Goal: Information Seeking & Learning: Find specific fact

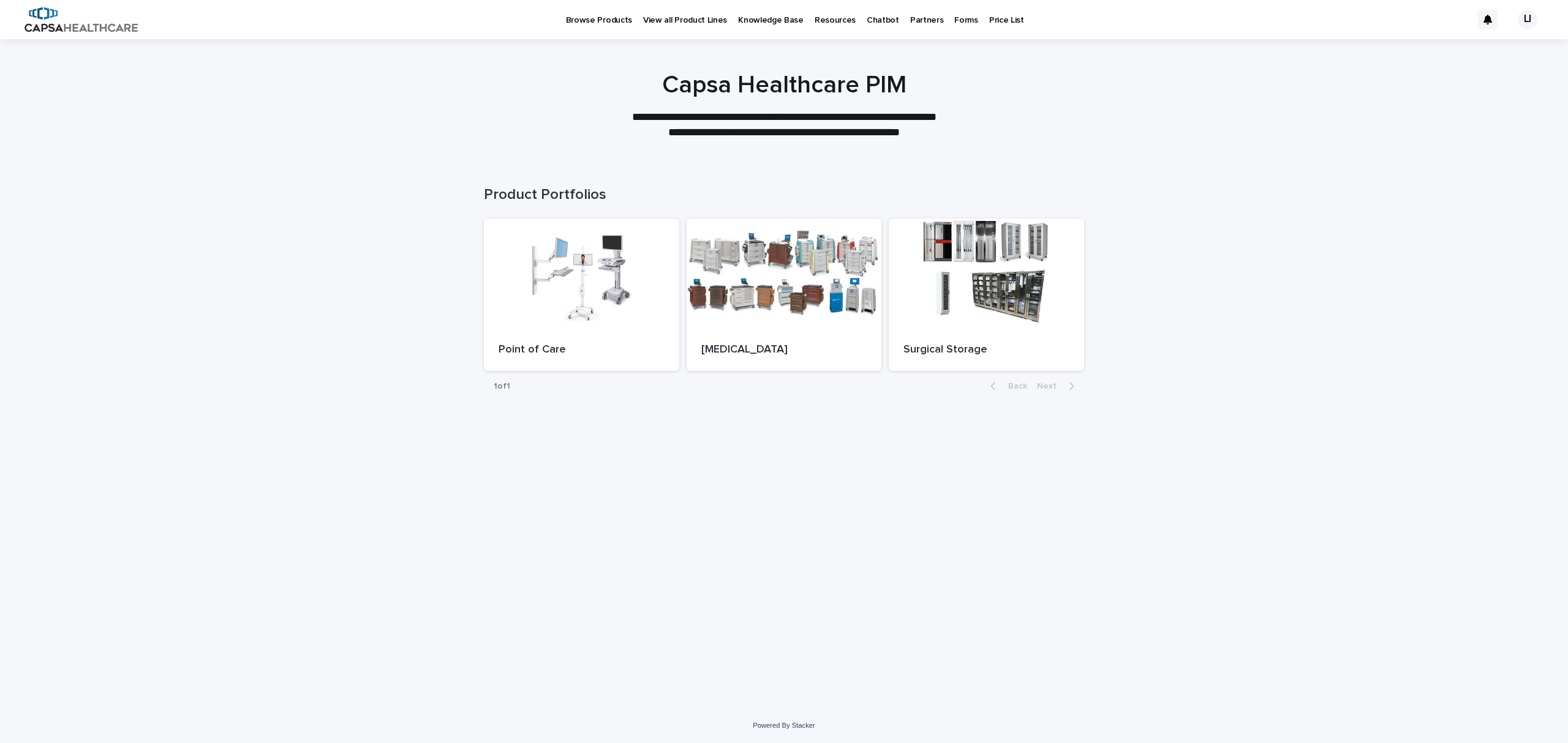
click at [665, 20] on p "View all Product Lines" at bounding box center [685, 13] width 84 height 25
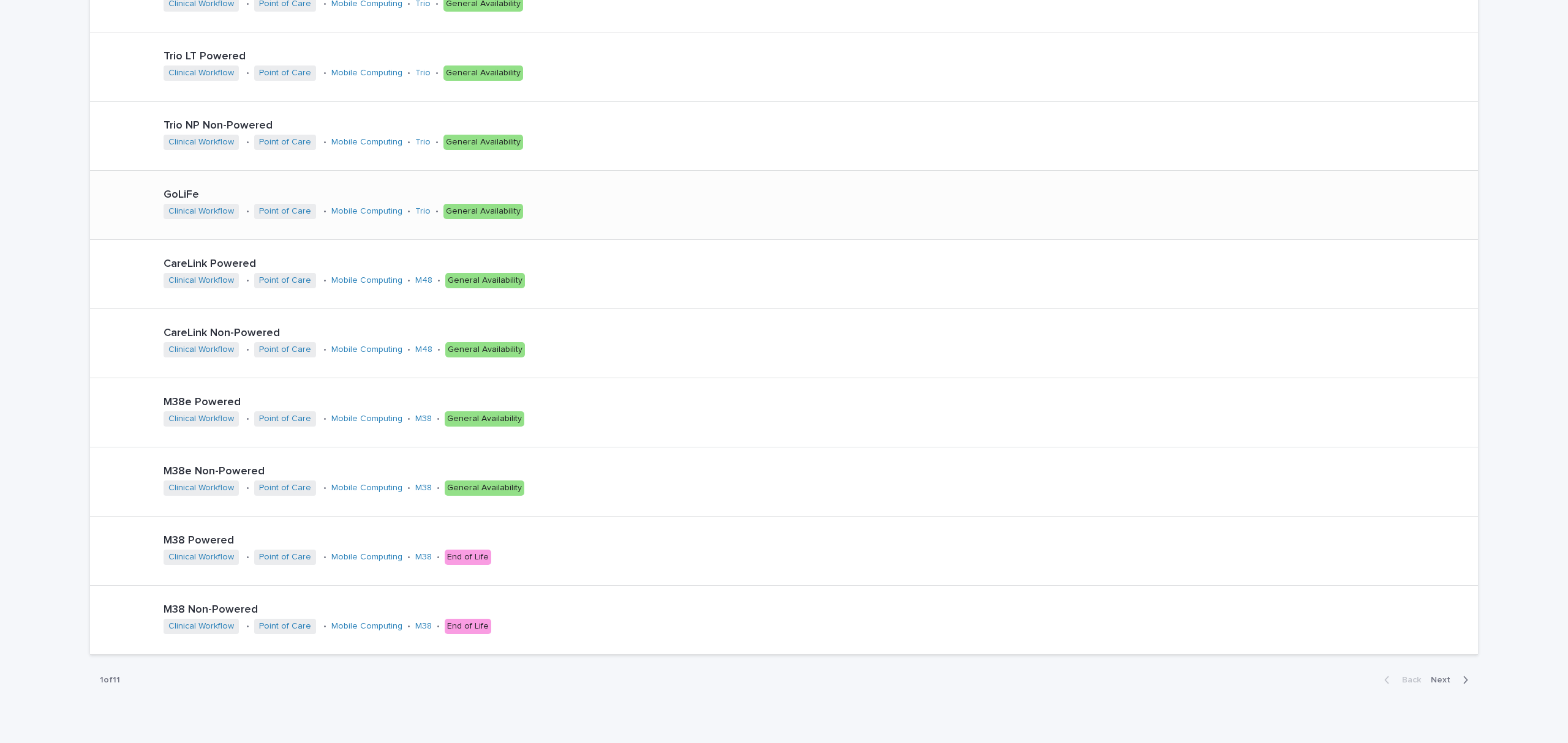
scroll to position [215, 0]
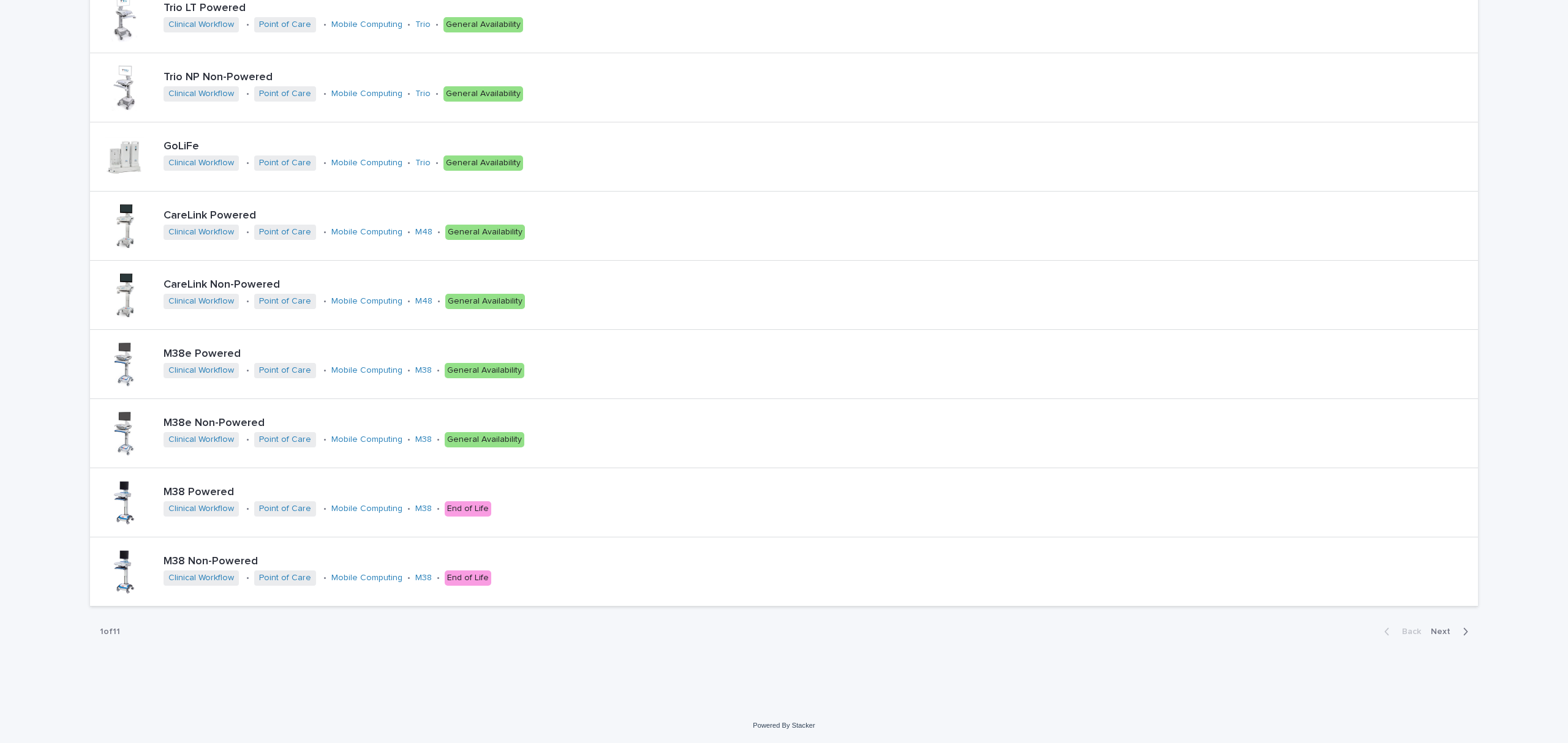
click at [1433, 634] on span "Next" at bounding box center [1445, 632] width 27 height 8
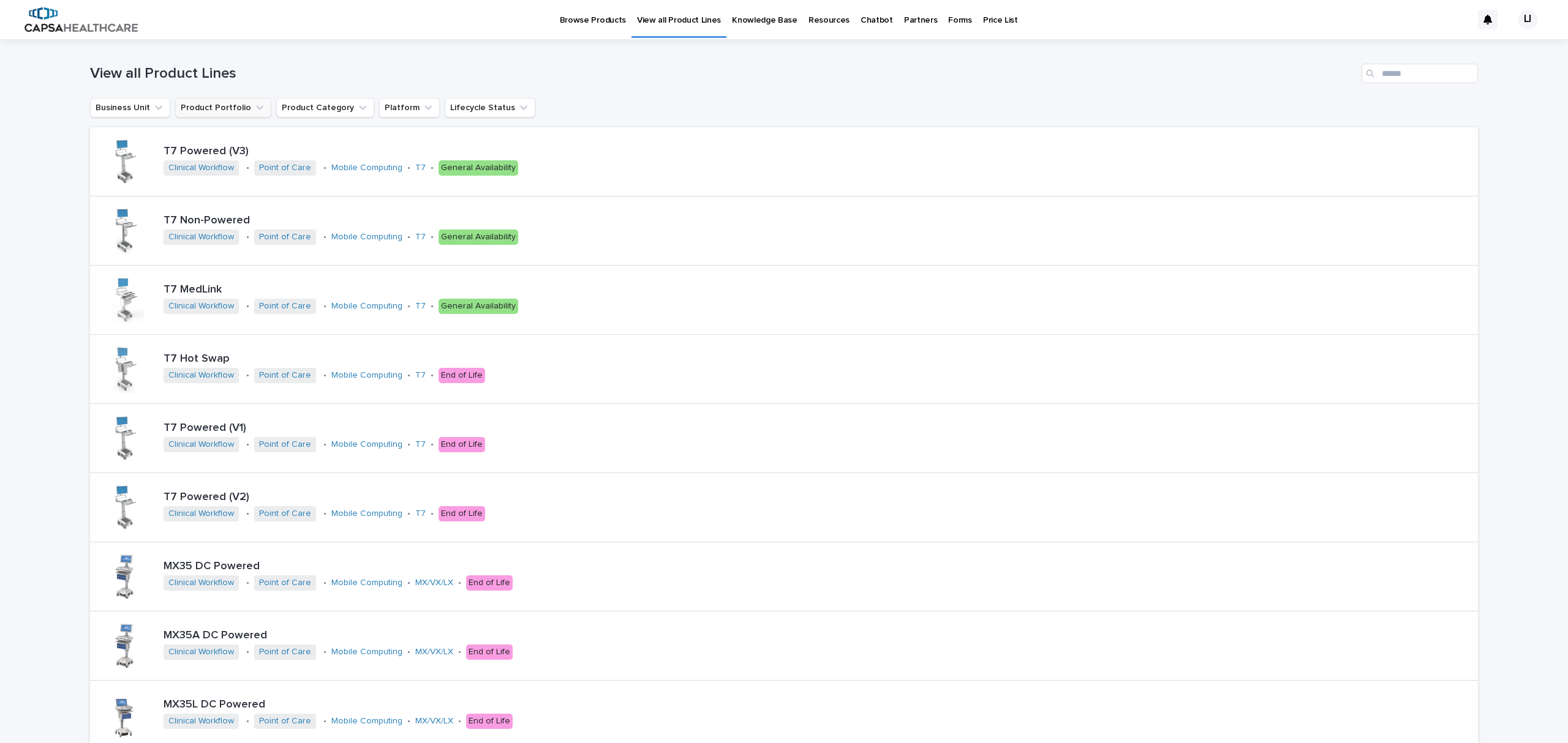
click at [199, 104] on button "Product Portfolio" at bounding box center [222, 108] width 96 height 20
click at [135, 107] on button "Business Unit" at bounding box center [130, 108] width 81 height 20
click at [145, 210] on p "Pharmacy Automation" at bounding box center [167, 209] width 130 height 8
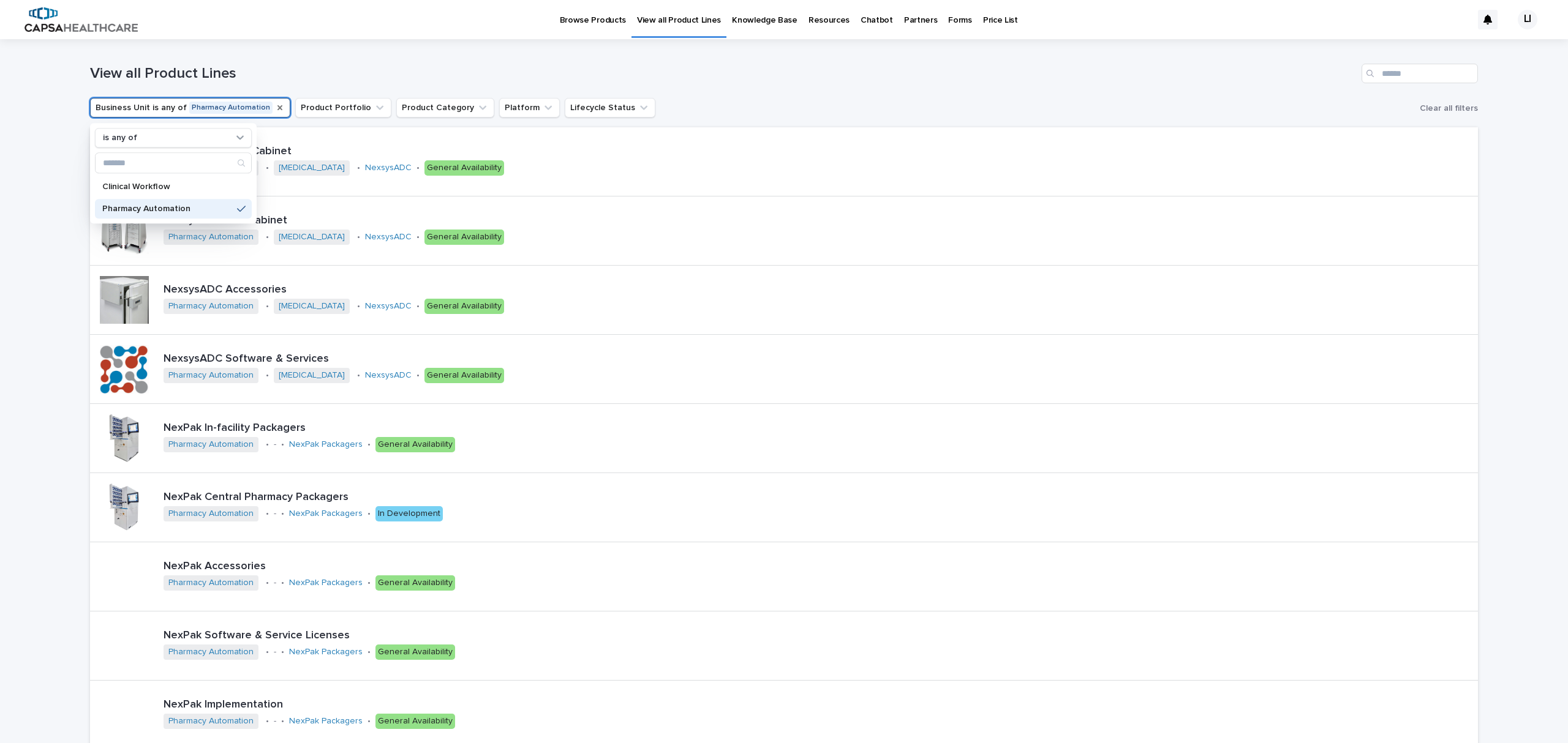
click at [275, 107] on icon "Business Unit" at bounding box center [280, 108] width 10 height 10
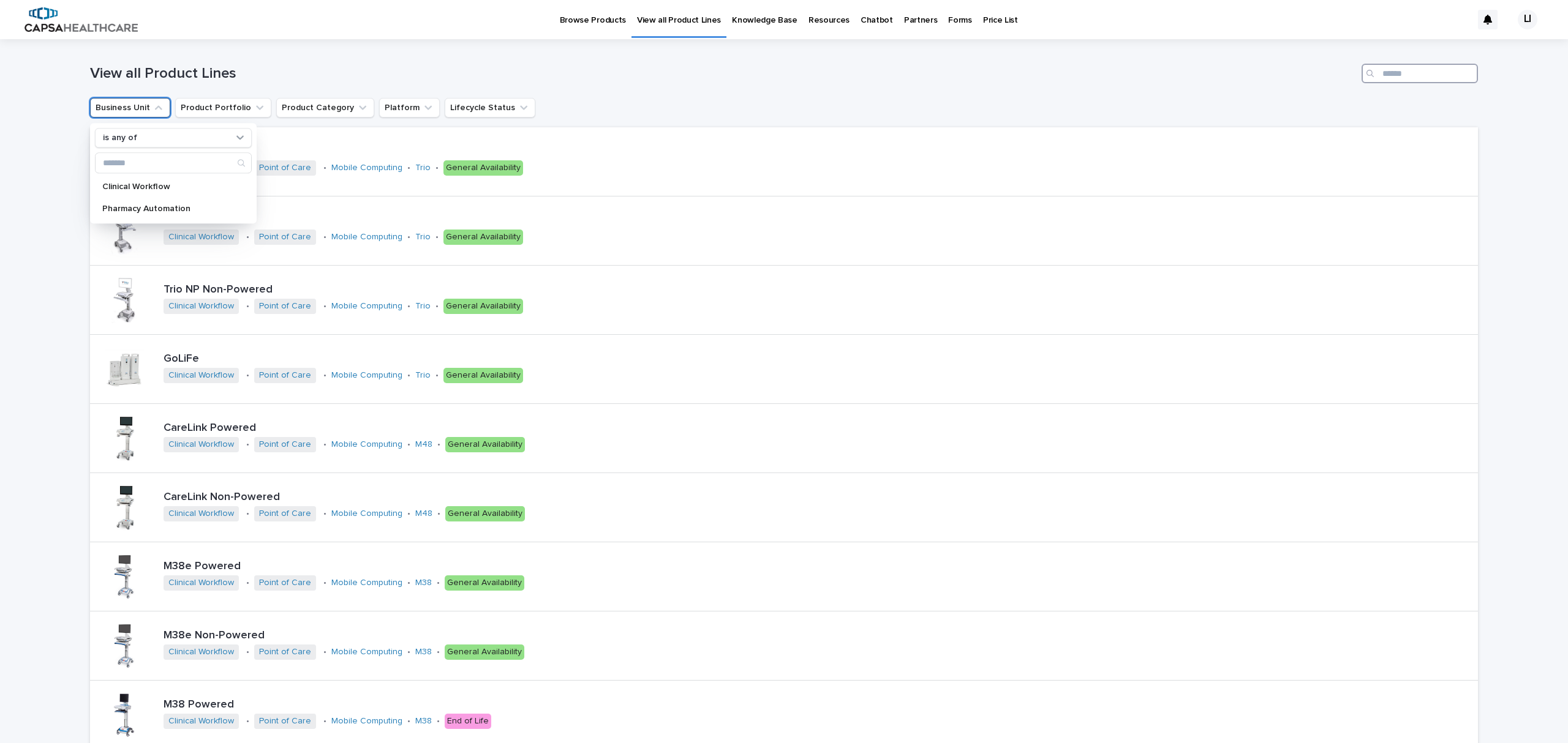
click at [1416, 74] on input "Search" at bounding box center [1420, 73] width 116 height 20
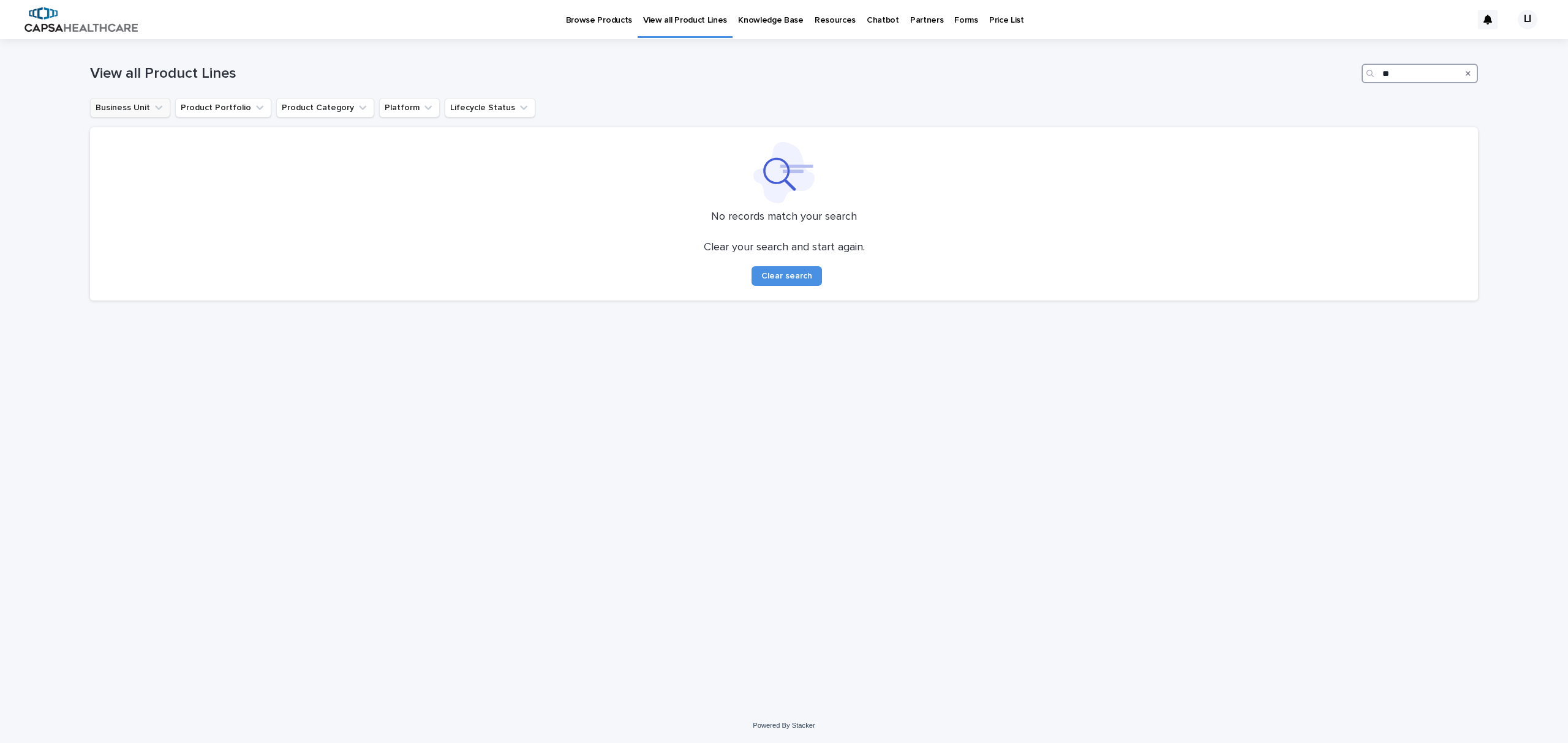
type input "*"
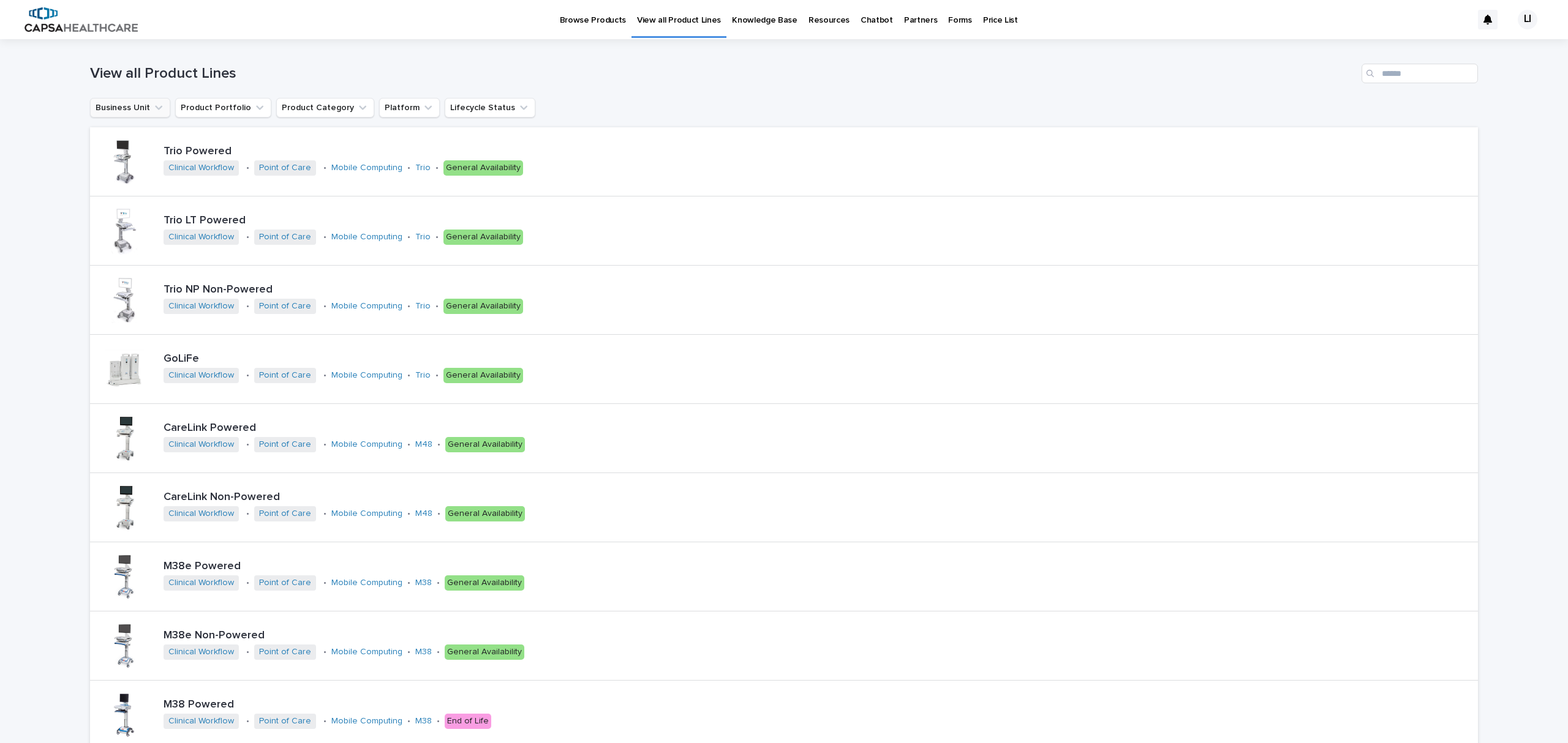
click at [983, 22] on p "Price List" at bounding box center [1000, 13] width 35 height 25
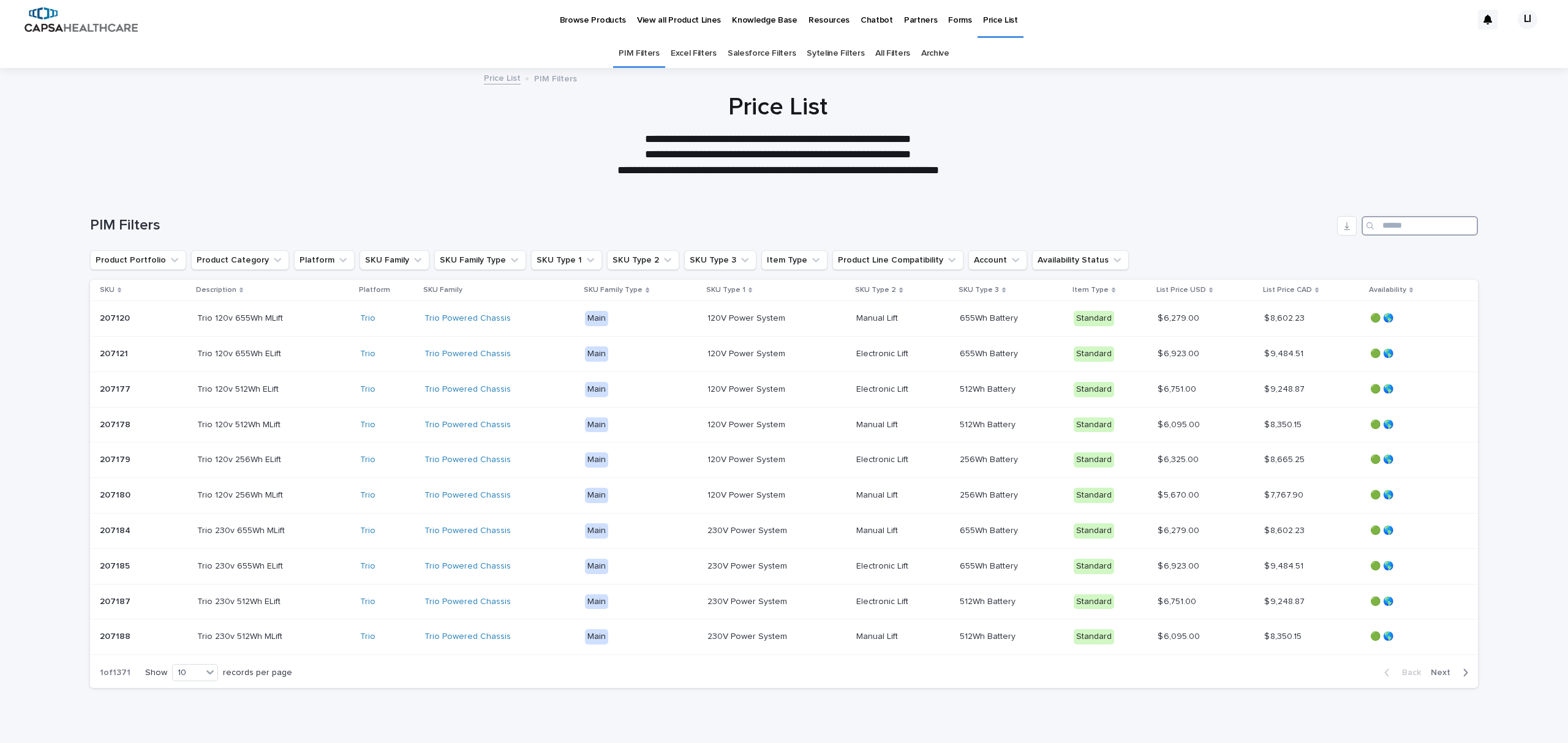
click at [1420, 226] on input "Search" at bounding box center [1420, 226] width 116 height 20
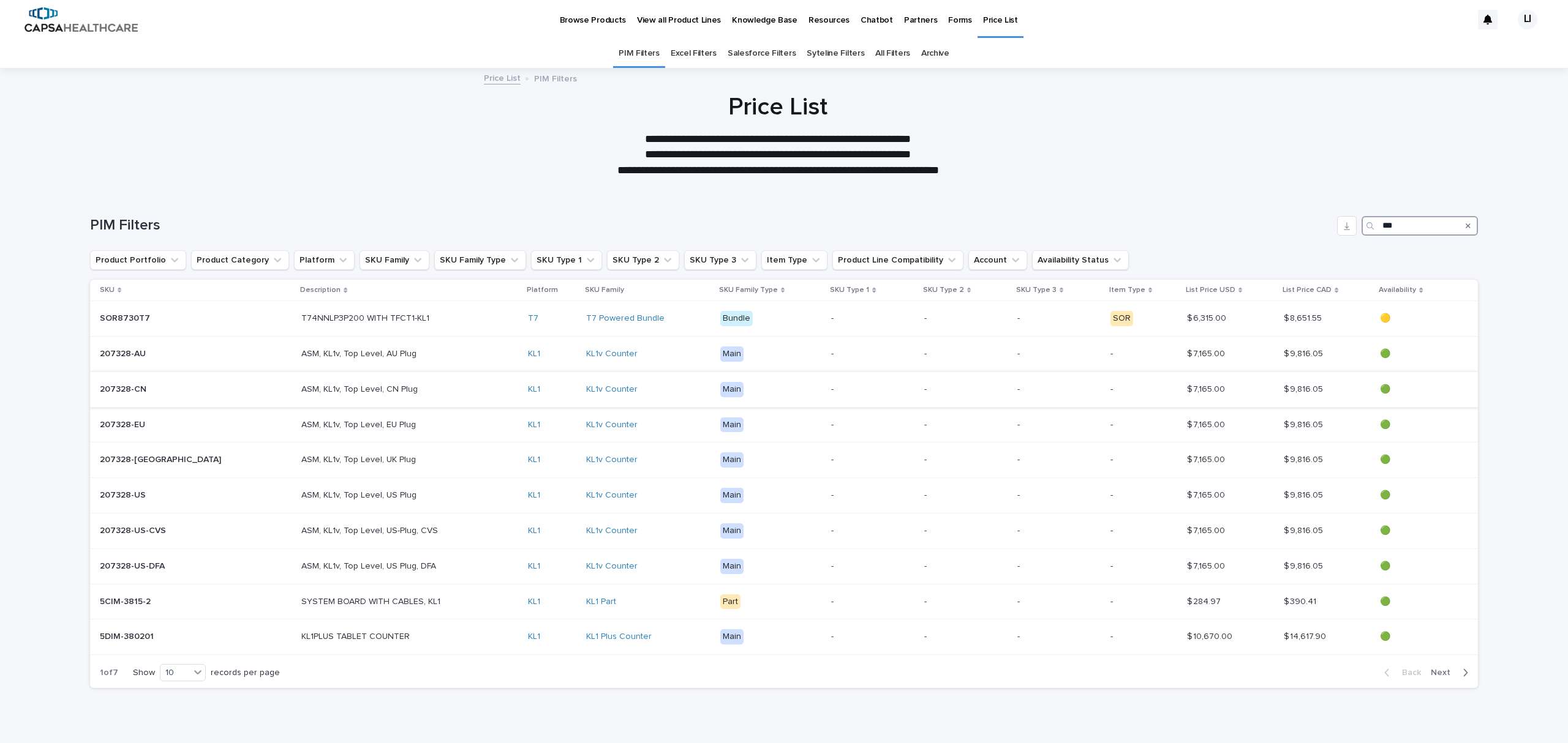
type input "***"
click at [120, 386] on p "207328-CN" at bounding box center [125, 388] width 49 height 13
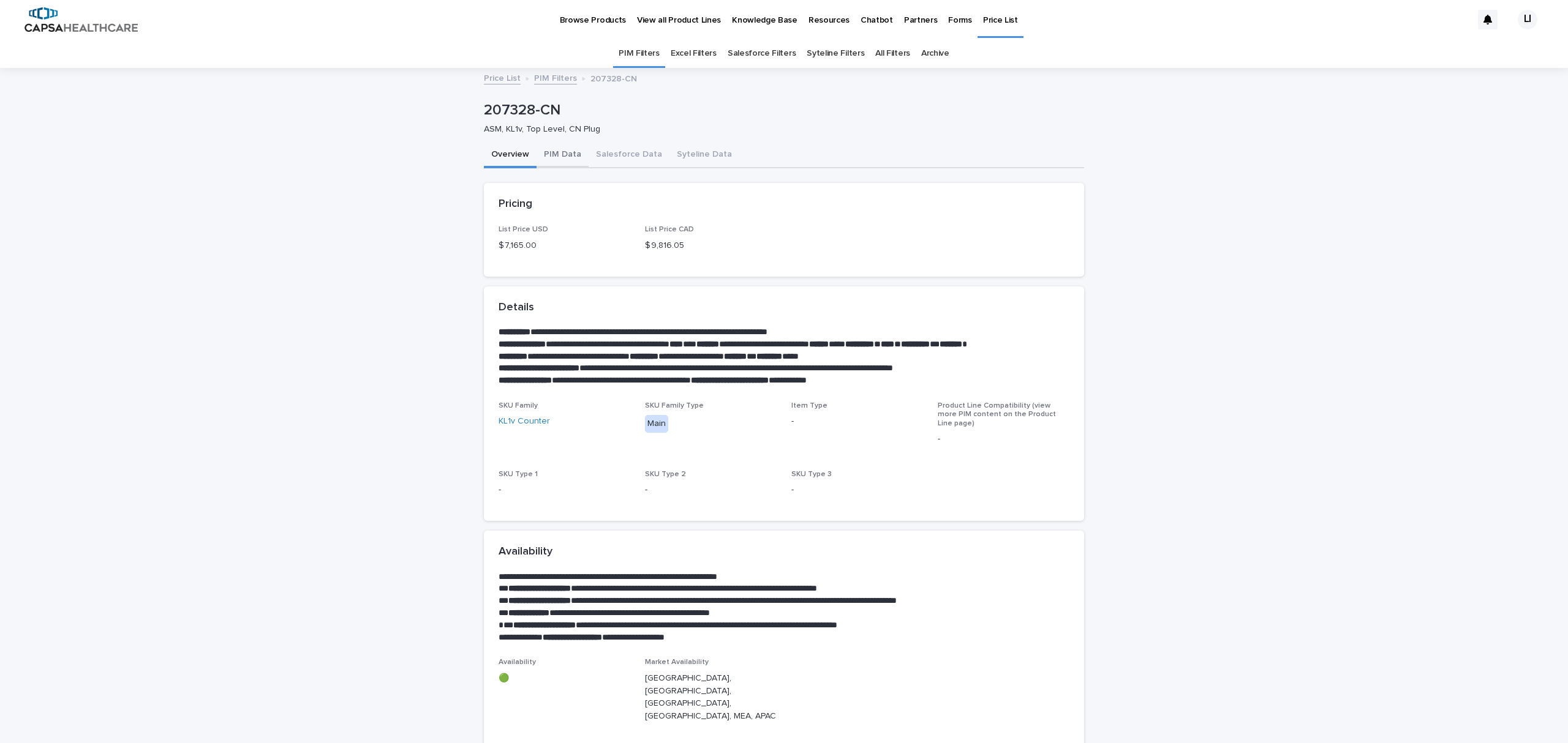
click at [547, 154] on button "PIM Data" at bounding box center [562, 155] width 52 height 25
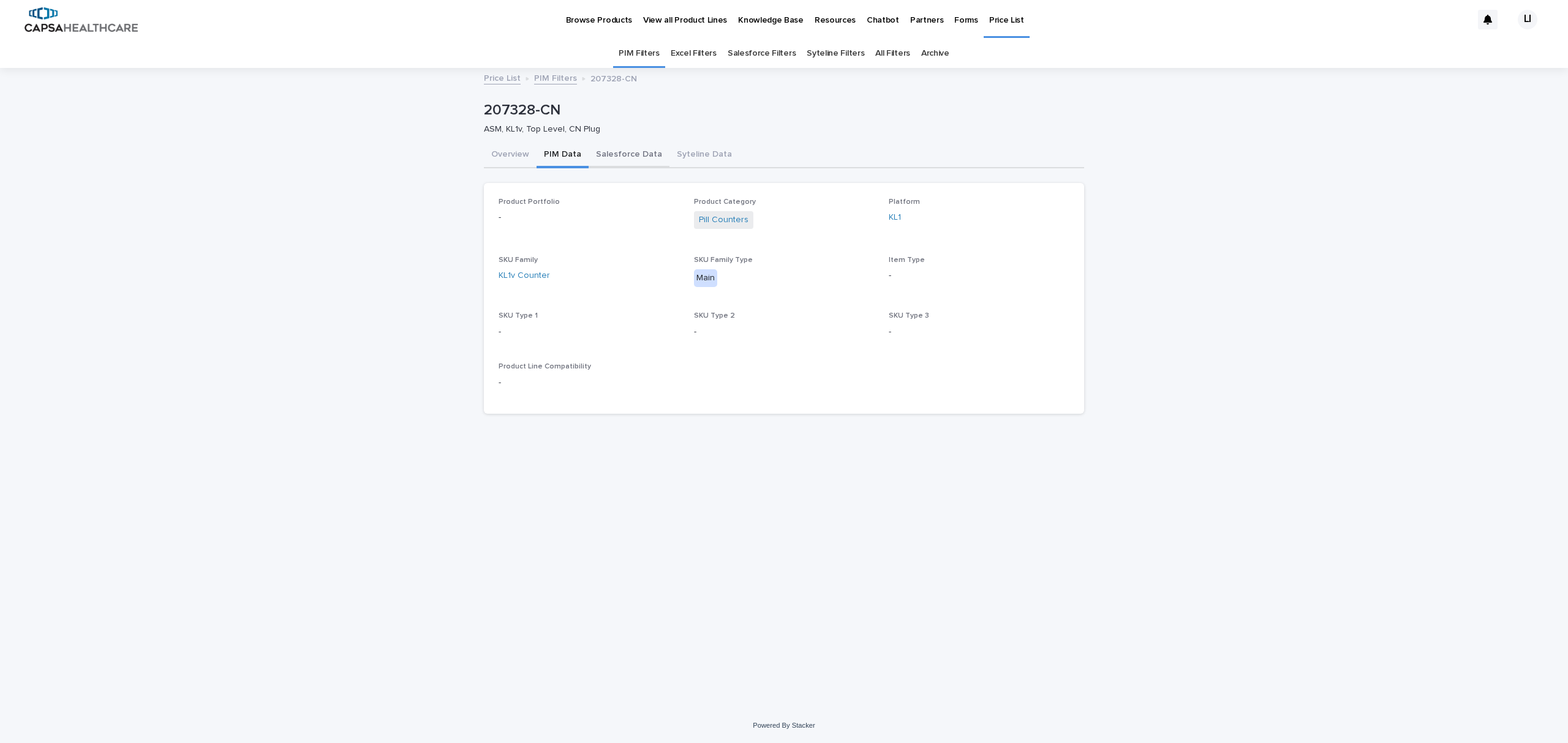
click at [616, 155] on button "Salesforce Data" at bounding box center [629, 155] width 81 height 25
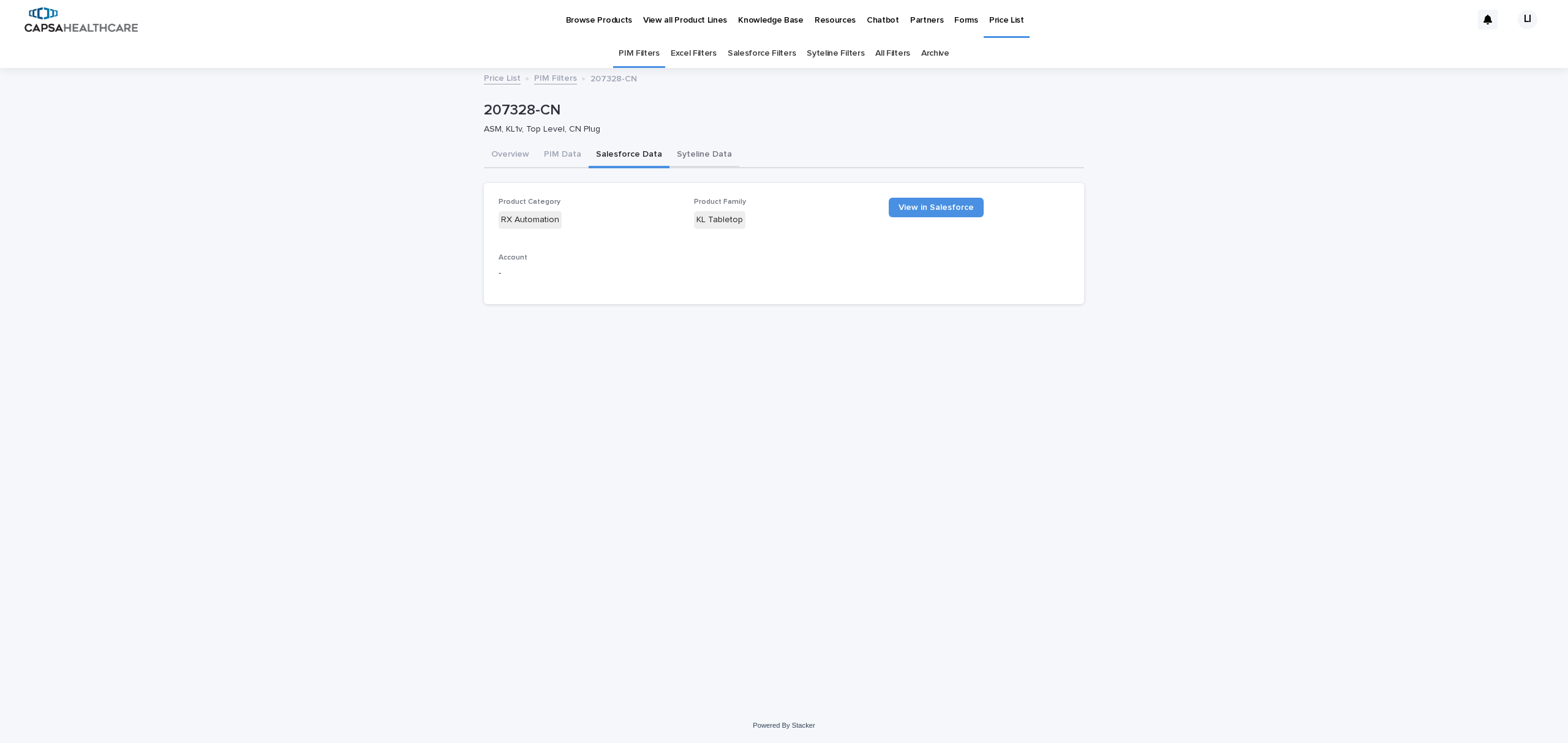
click at [689, 155] on button "Syteline Data" at bounding box center [704, 155] width 70 height 25
